Goal: Information Seeking & Learning: Find specific fact

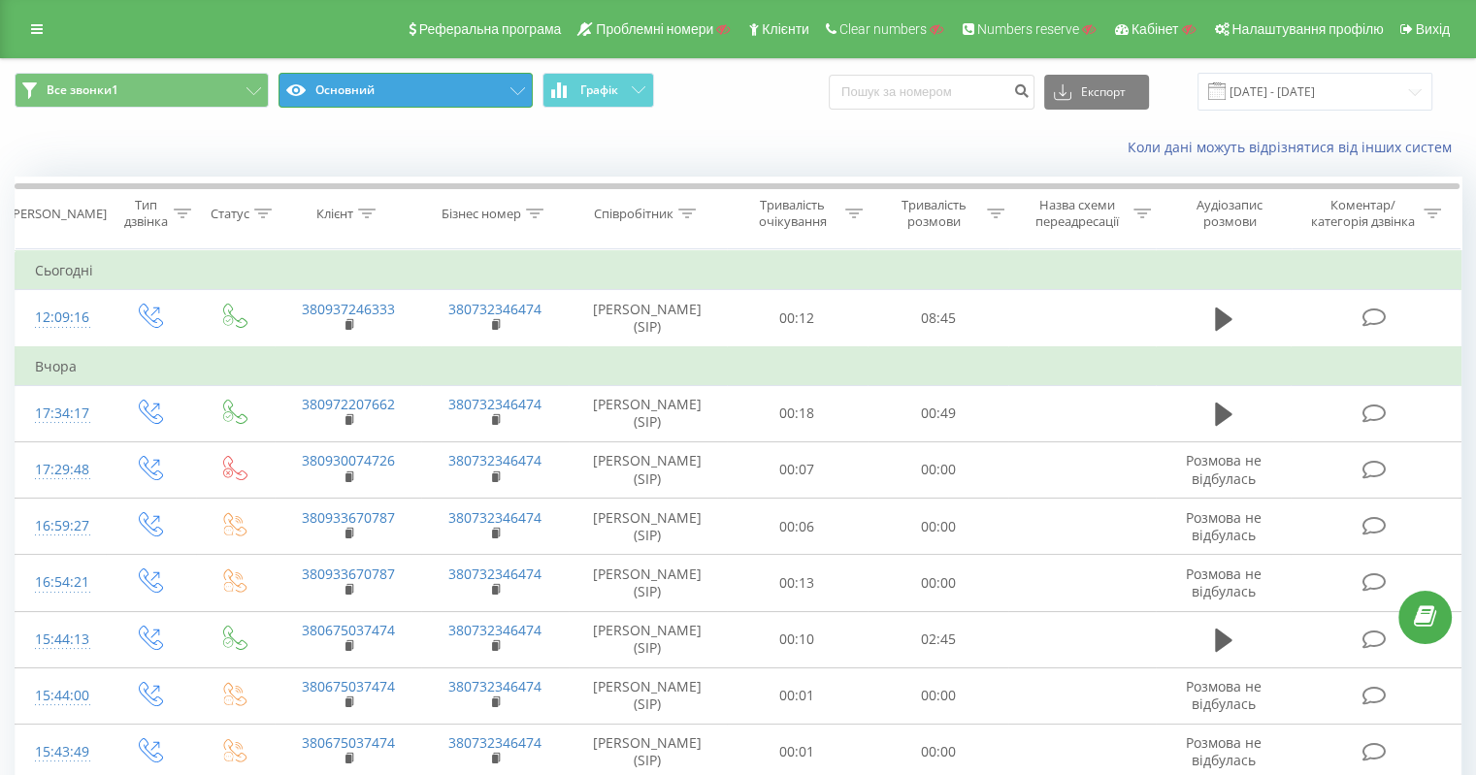
click at [464, 85] on button "Основний" at bounding box center [405, 90] width 254 height 35
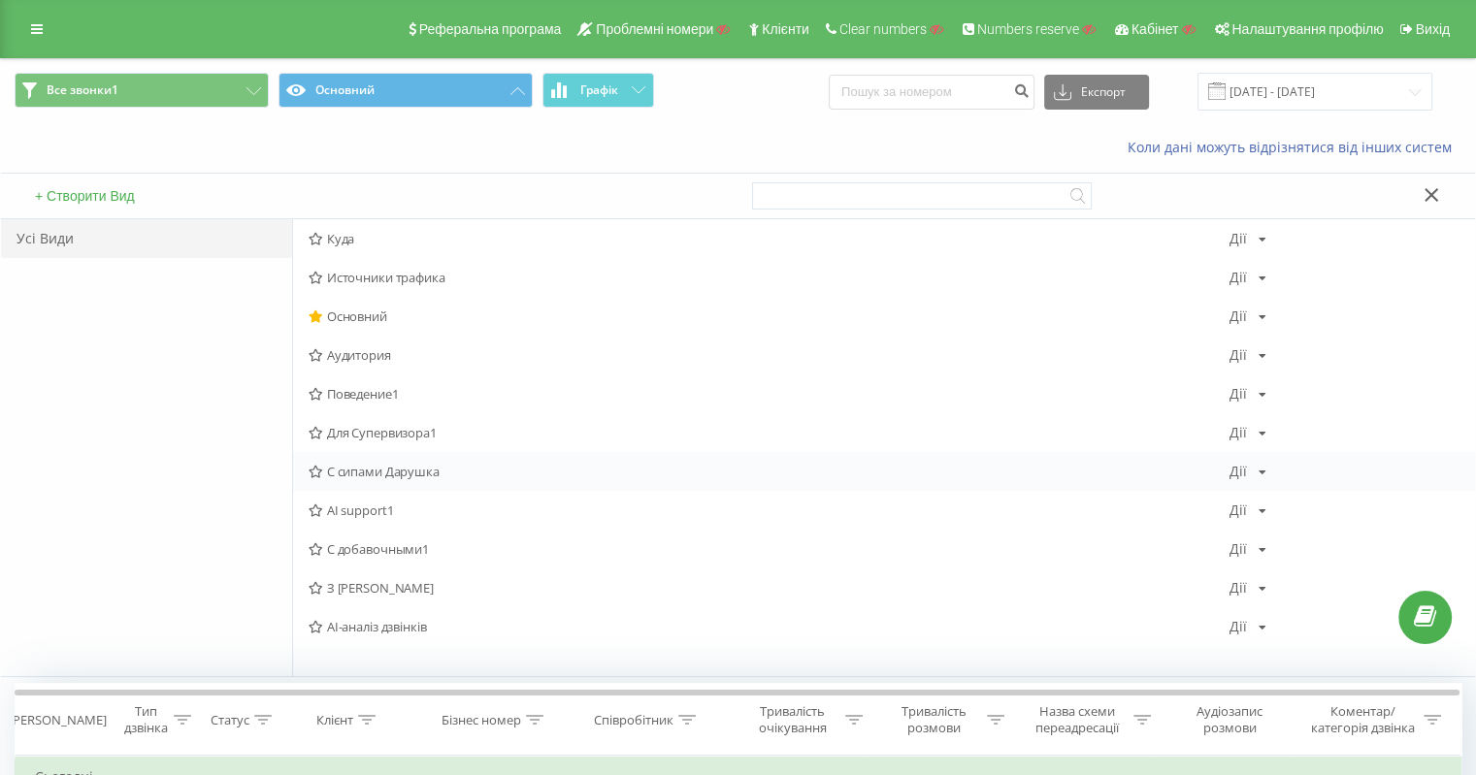
click at [407, 472] on span "С сипами Дарушка" at bounding box center [769, 472] width 921 height 14
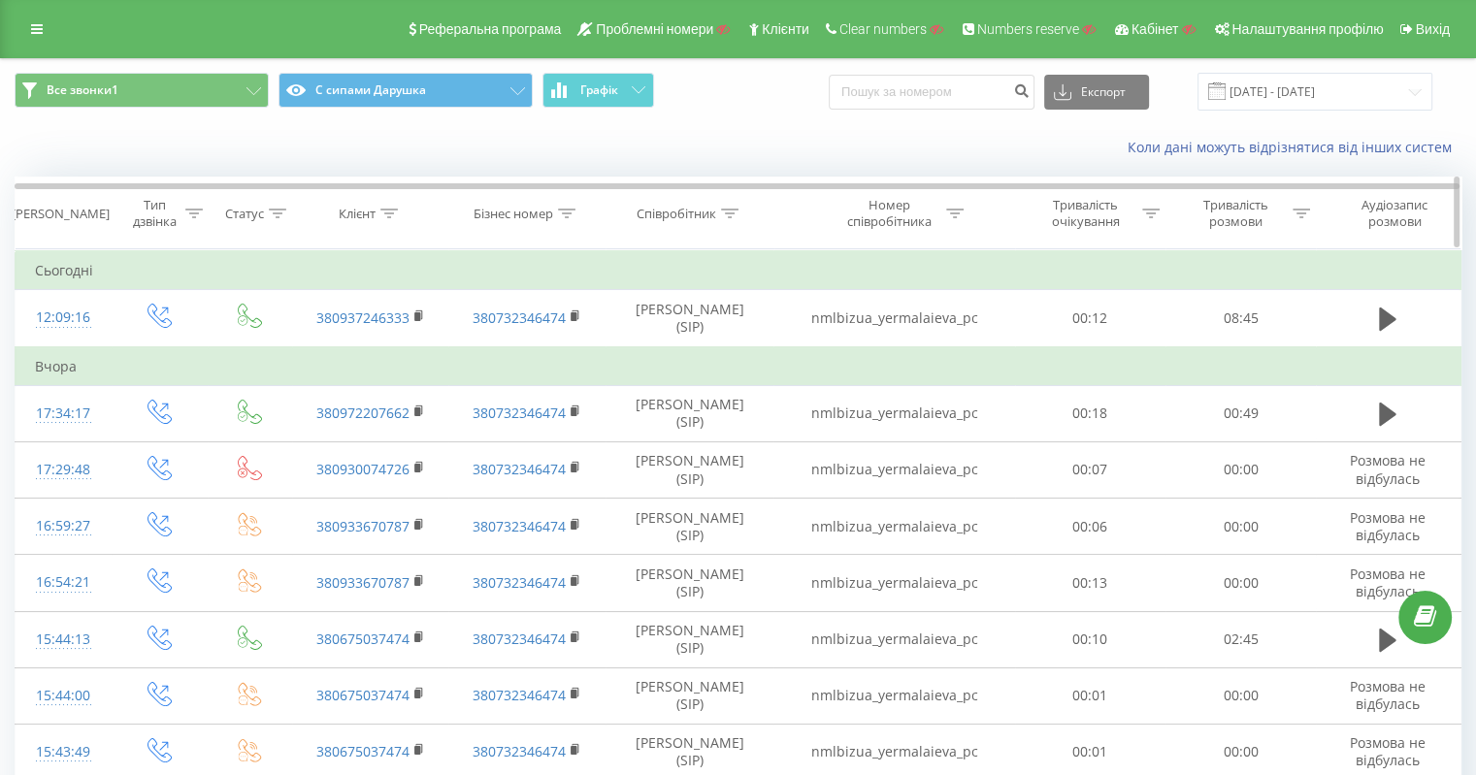
click at [734, 206] on div at bounding box center [729, 214] width 17 height 16
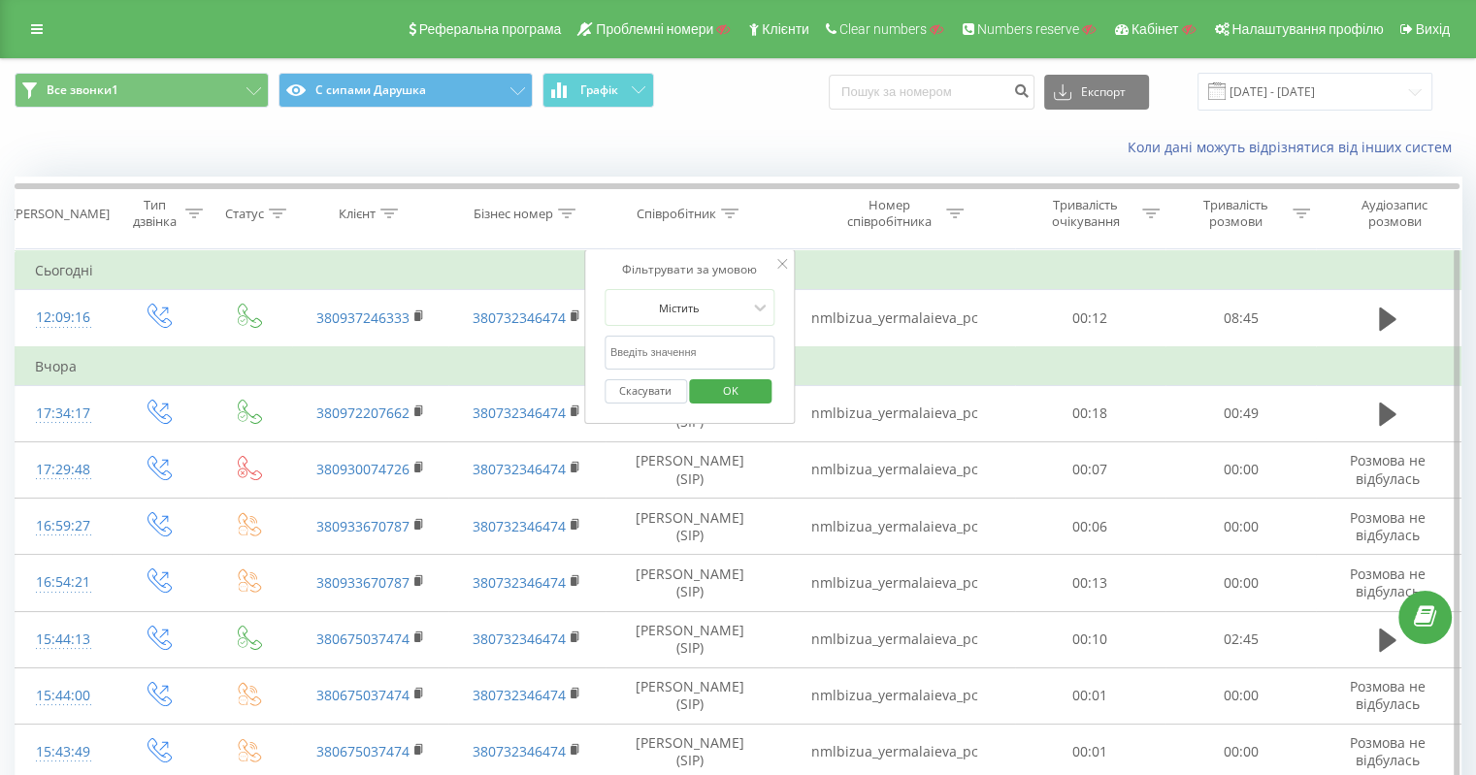
click at [670, 339] on input "text" at bounding box center [689, 353] width 171 height 34
paste input "Волкис"
type input "Волкис"
click at [731, 391] on span "OK" at bounding box center [730, 390] width 54 height 30
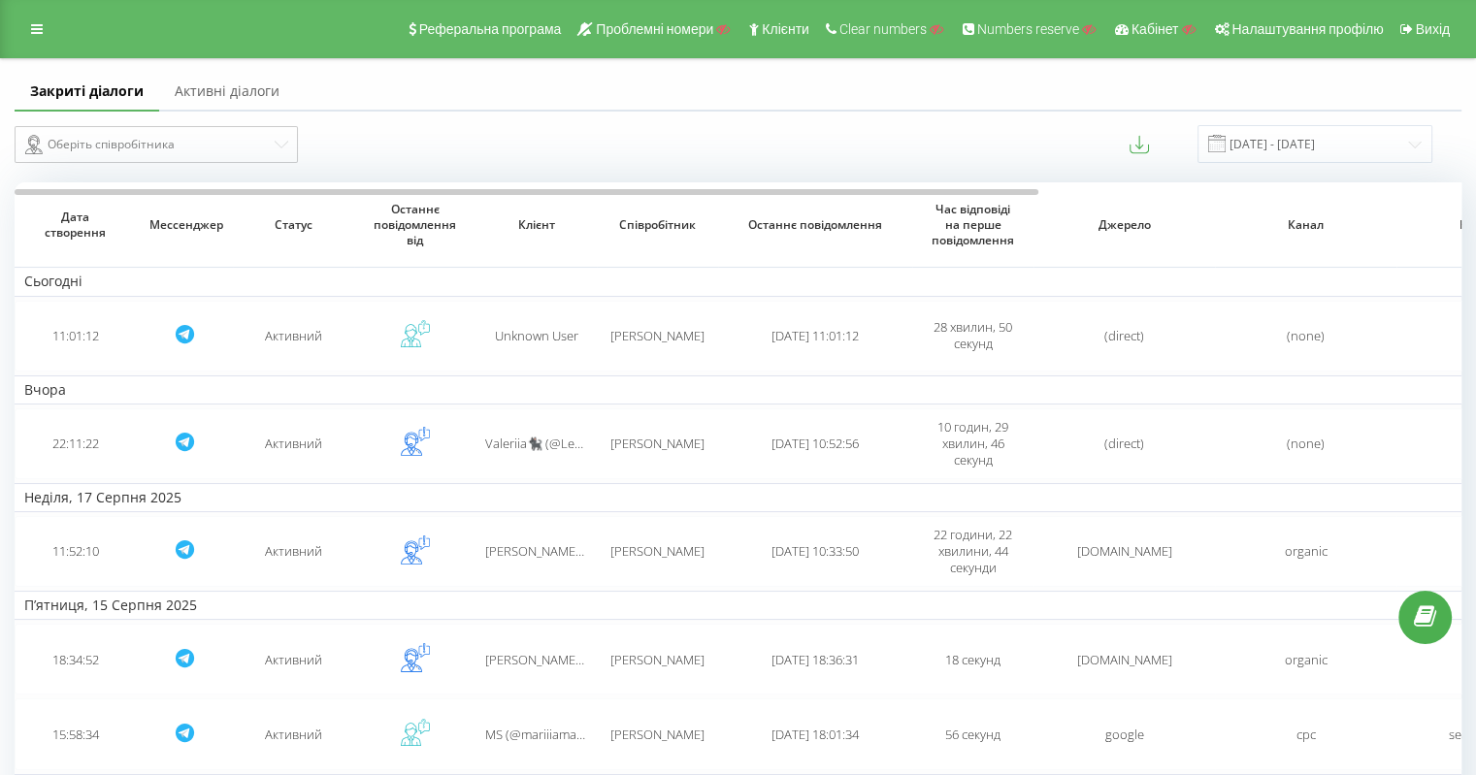
click at [225, 94] on link "Активні діалоги" at bounding box center [227, 92] width 136 height 39
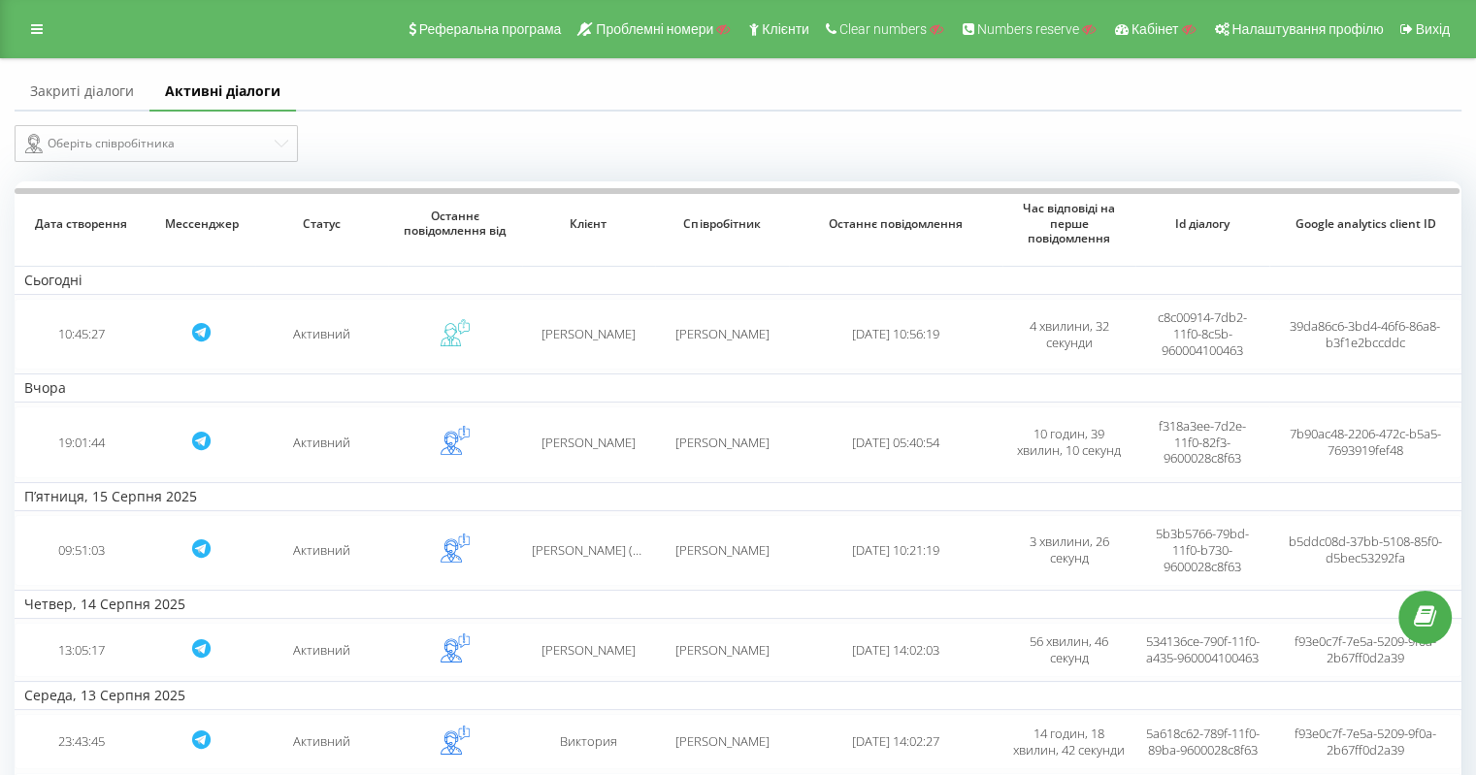
click at [109, 89] on link "Закриті діалоги" at bounding box center [82, 92] width 135 height 39
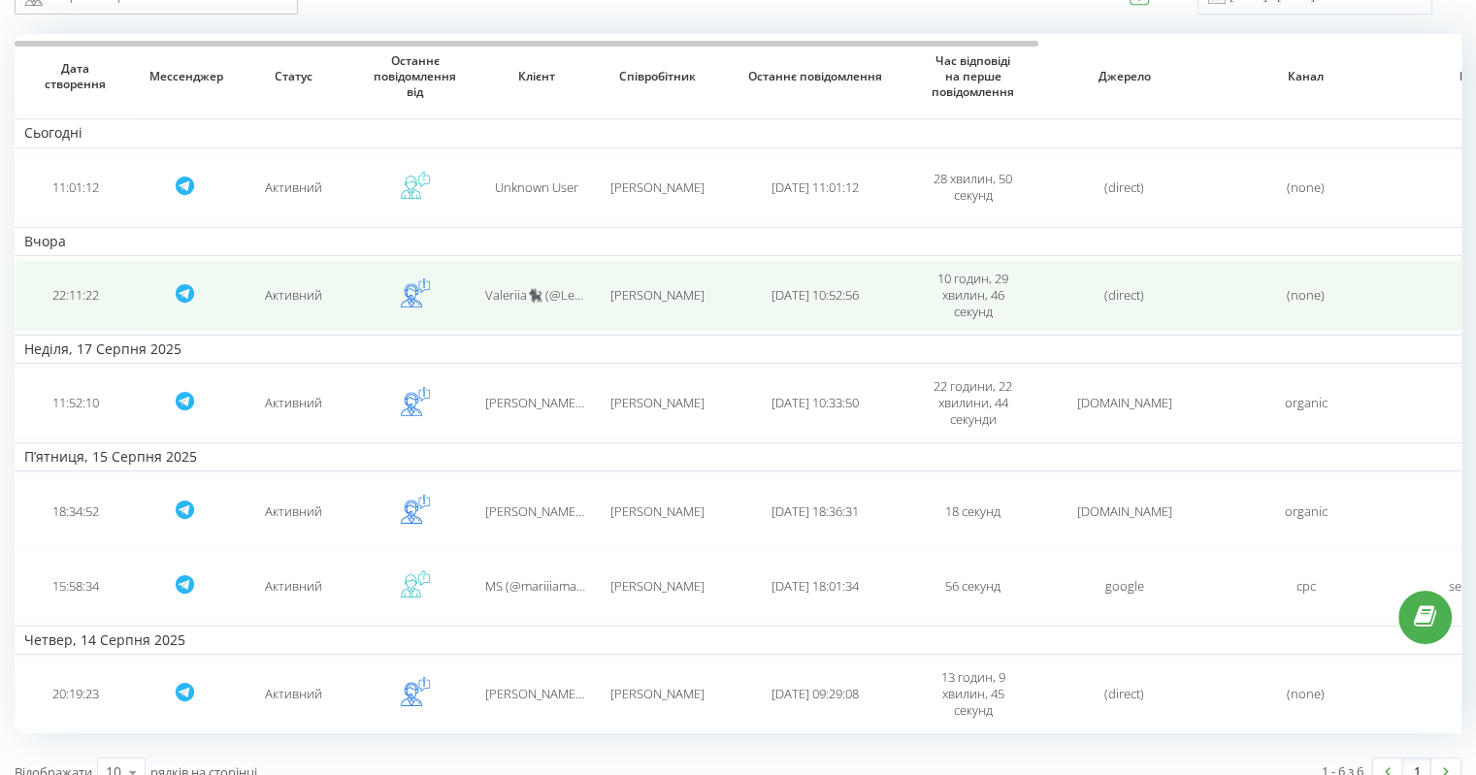
scroll to position [169, 0]
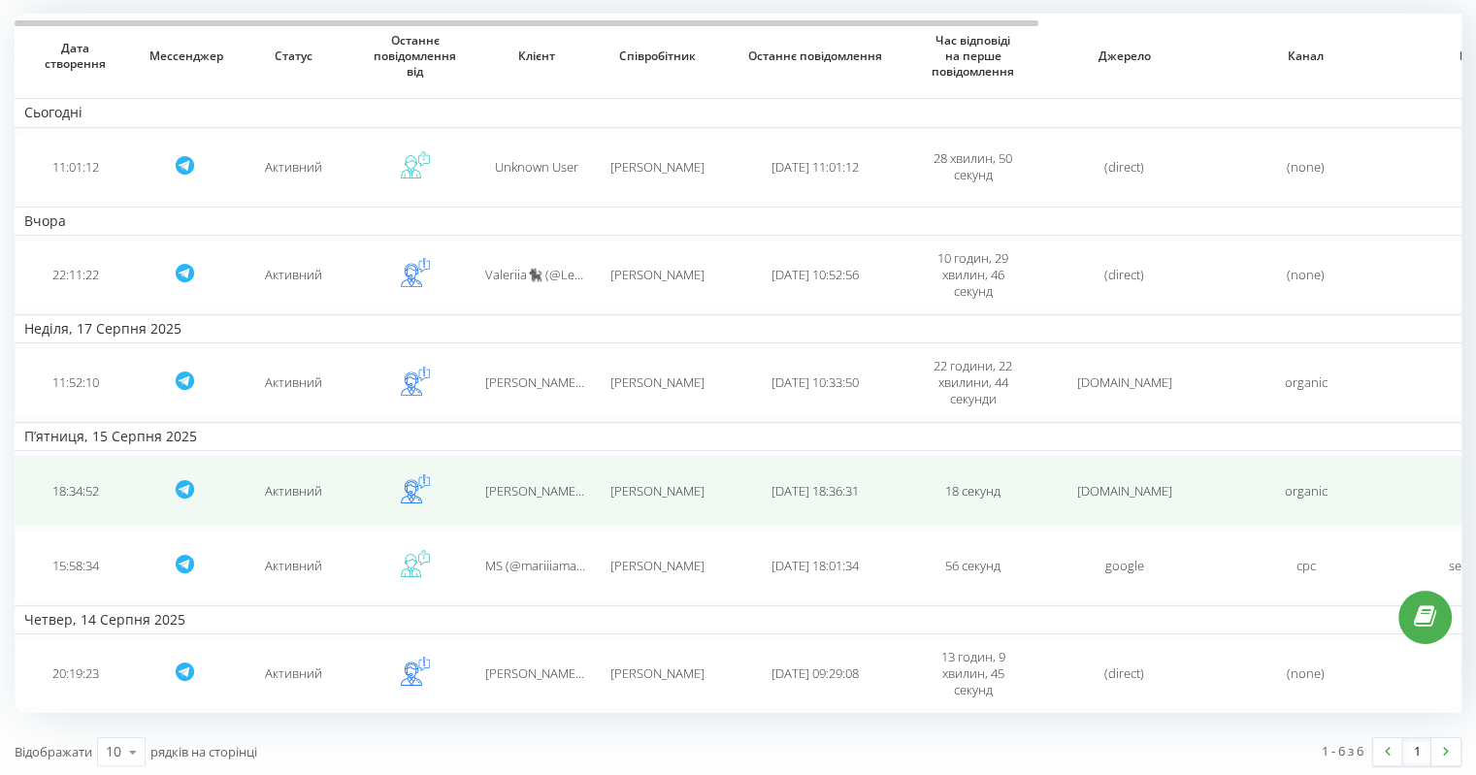
click at [669, 489] on span "[PERSON_NAME]" at bounding box center [657, 490] width 94 height 17
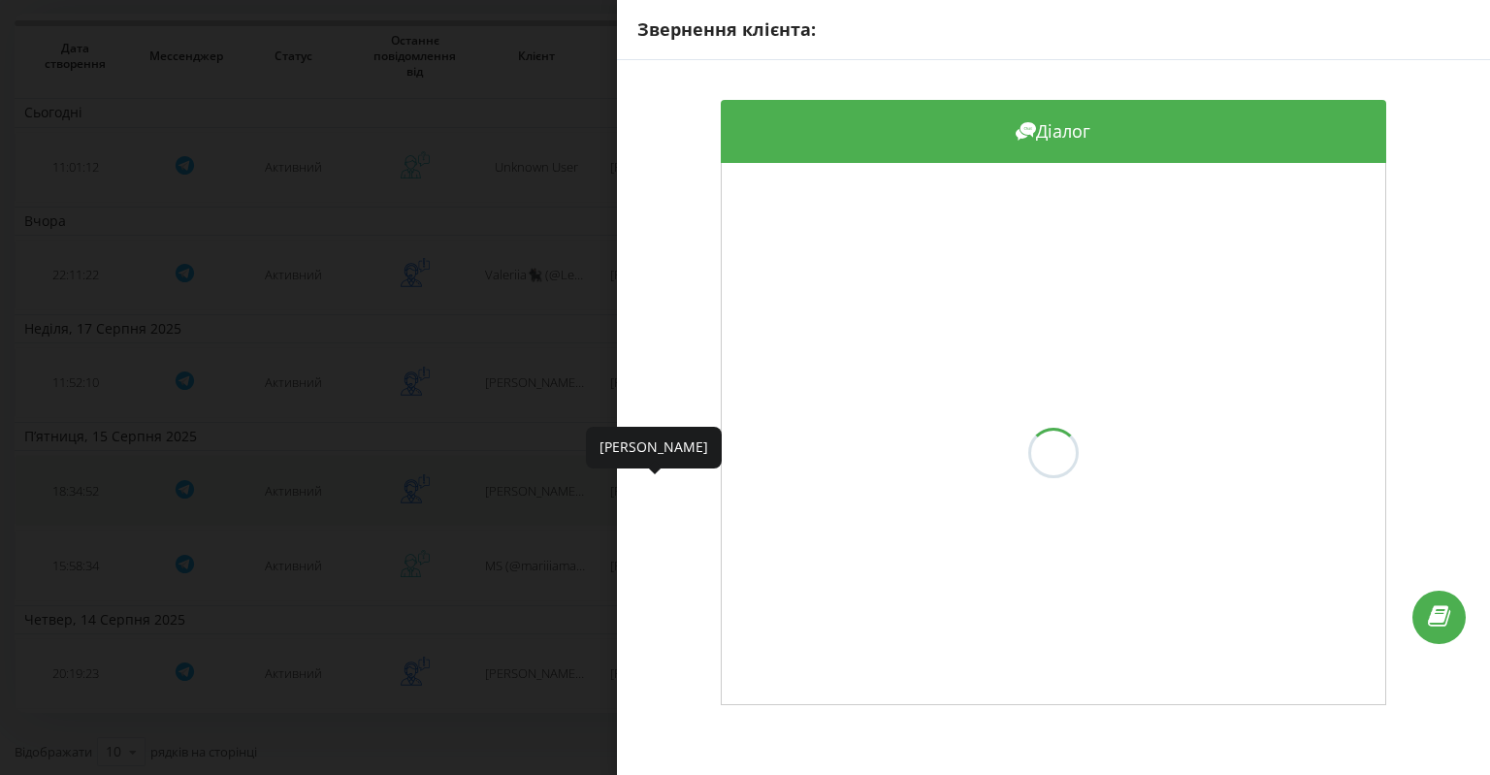
click at [667, 488] on div "Діалог" at bounding box center [1053, 402] width 873 height 685
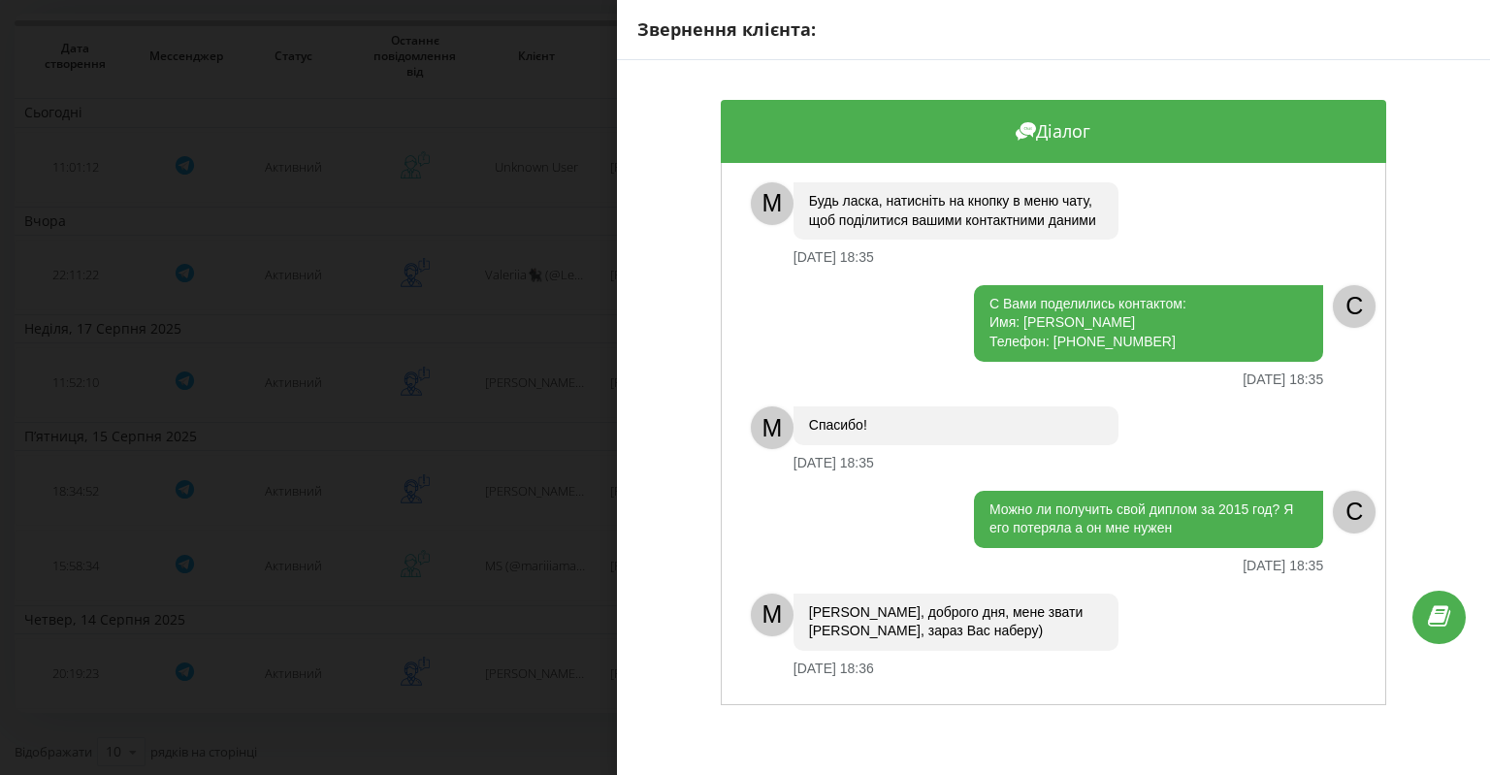
click at [517, 430] on div "Звернення клієнта: Діалог M Будь ласка, натисніть на кнопку в меню чату, щоб по…" at bounding box center [745, 387] width 1490 height 775
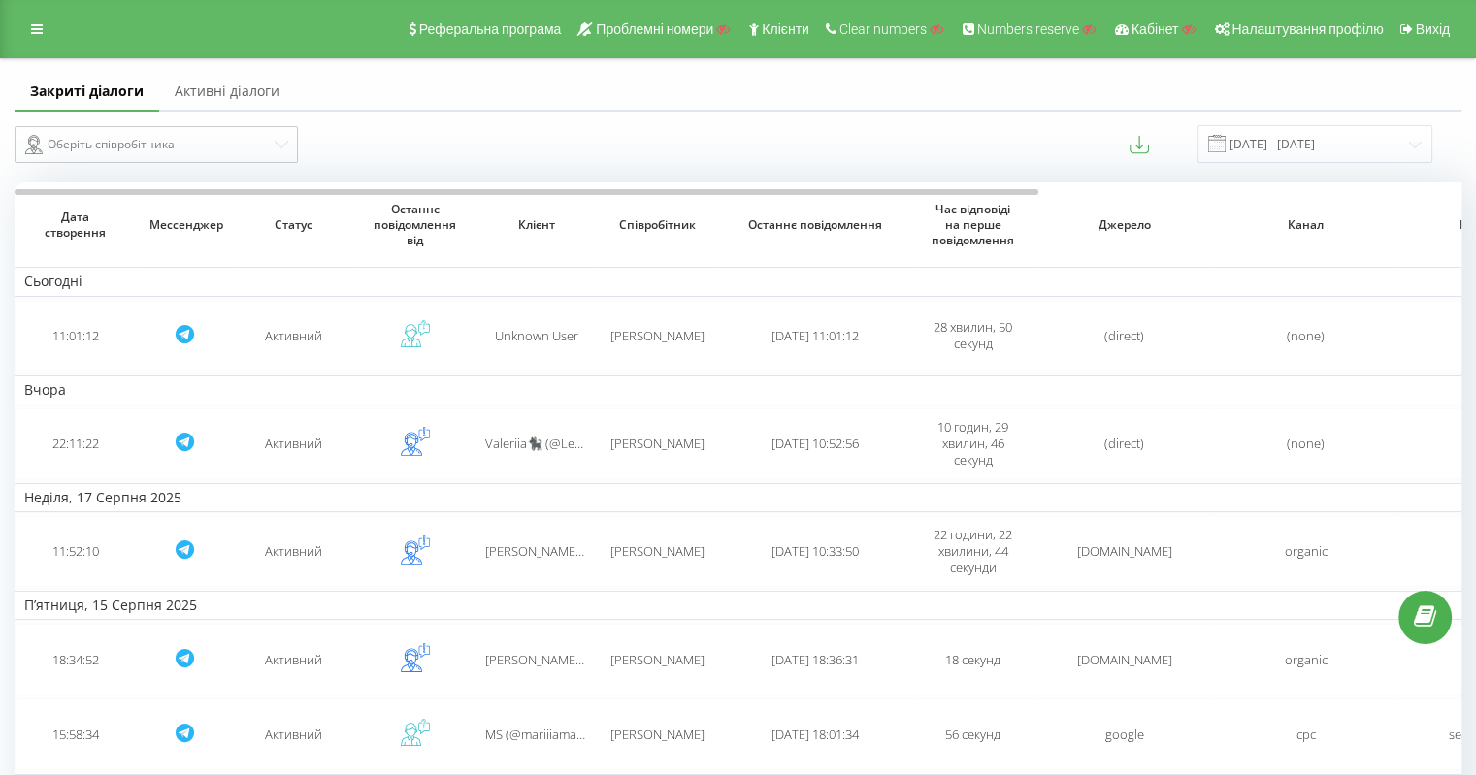
click at [49, 30] on link at bounding box center [36, 29] width 35 height 27
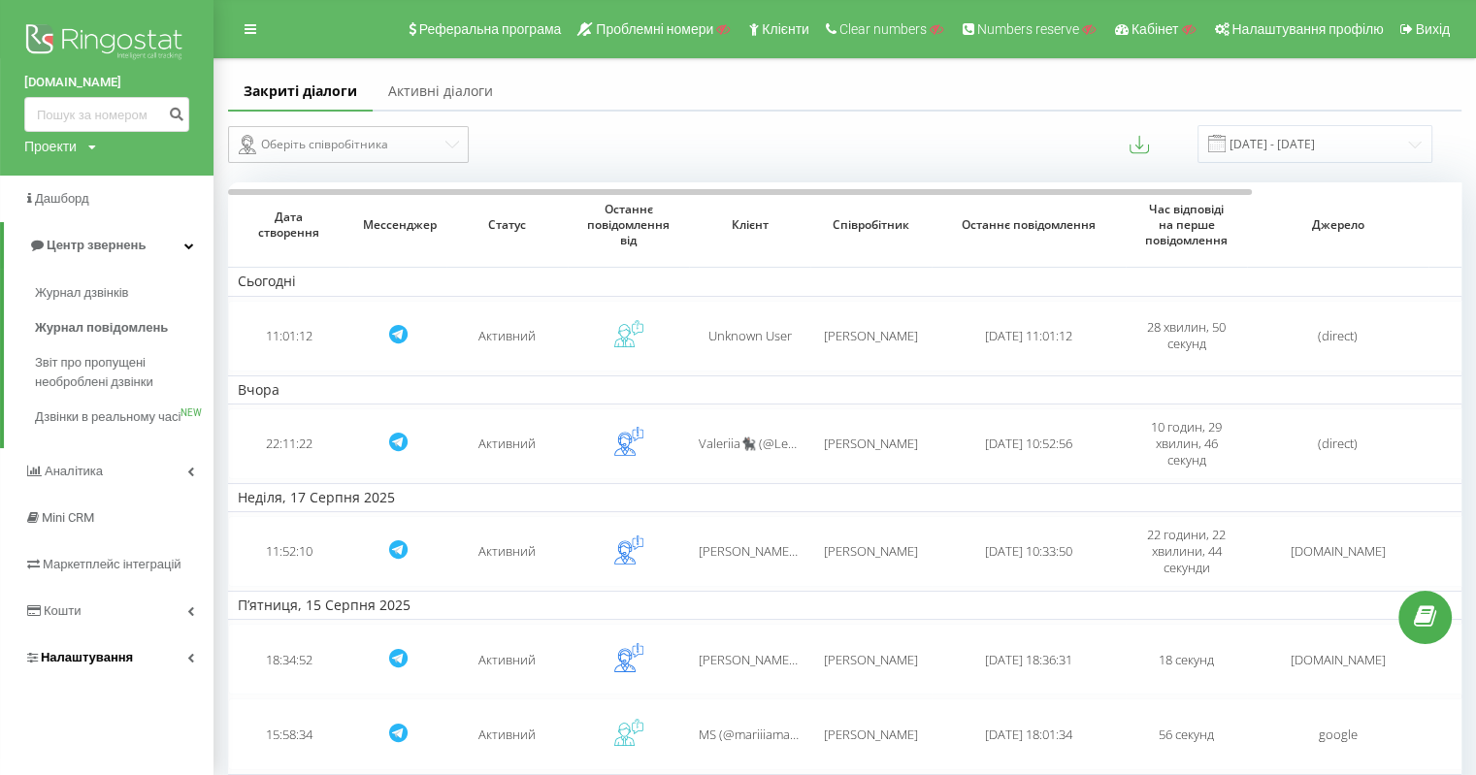
click at [124, 665] on span "Налаштування" at bounding box center [87, 657] width 92 height 15
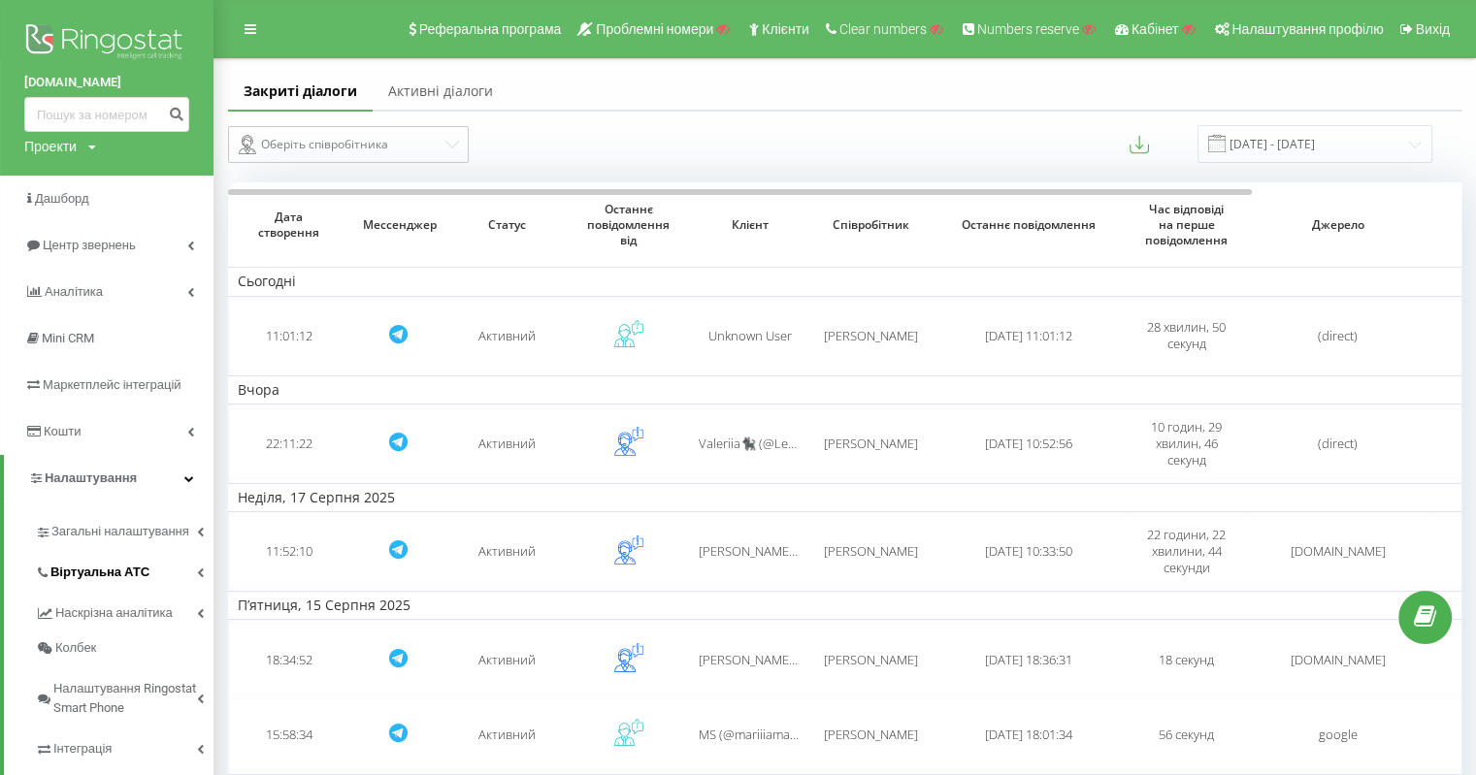
click at [126, 572] on span "Віртуальна АТС" at bounding box center [99, 572] width 99 height 19
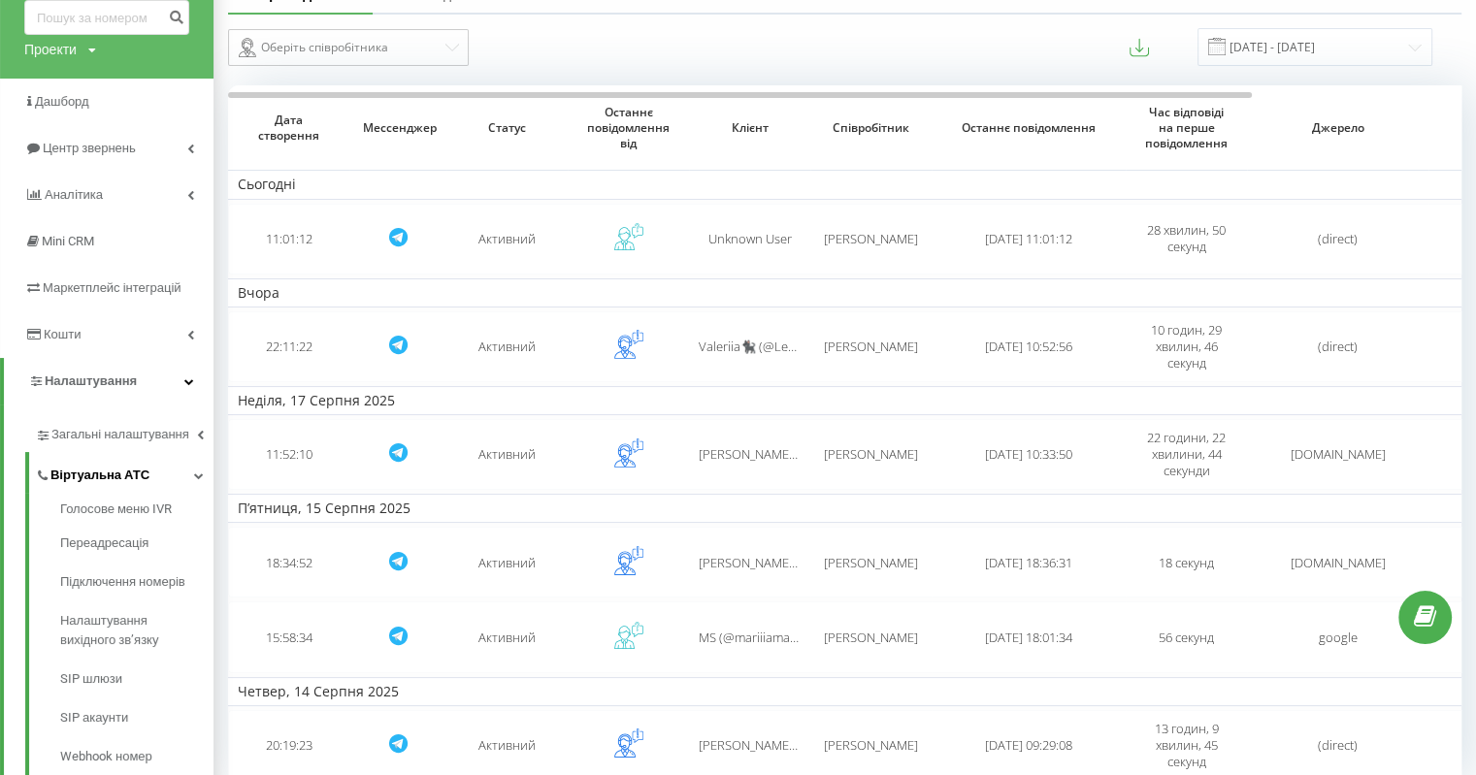
scroll to position [194, 0]
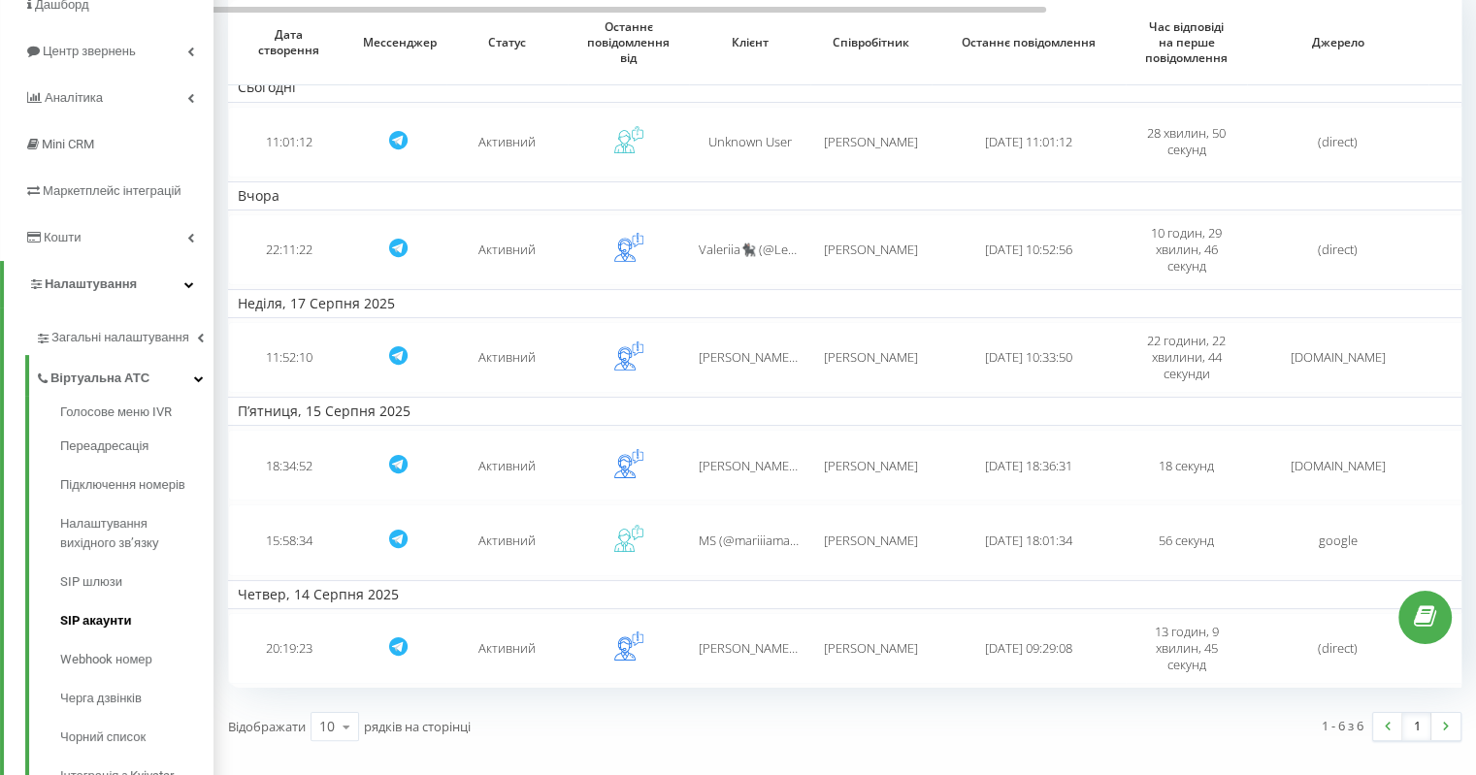
click at [132, 608] on link "SIP акаунти" at bounding box center [136, 621] width 153 height 39
